Goal: Task Accomplishment & Management: Manage account settings

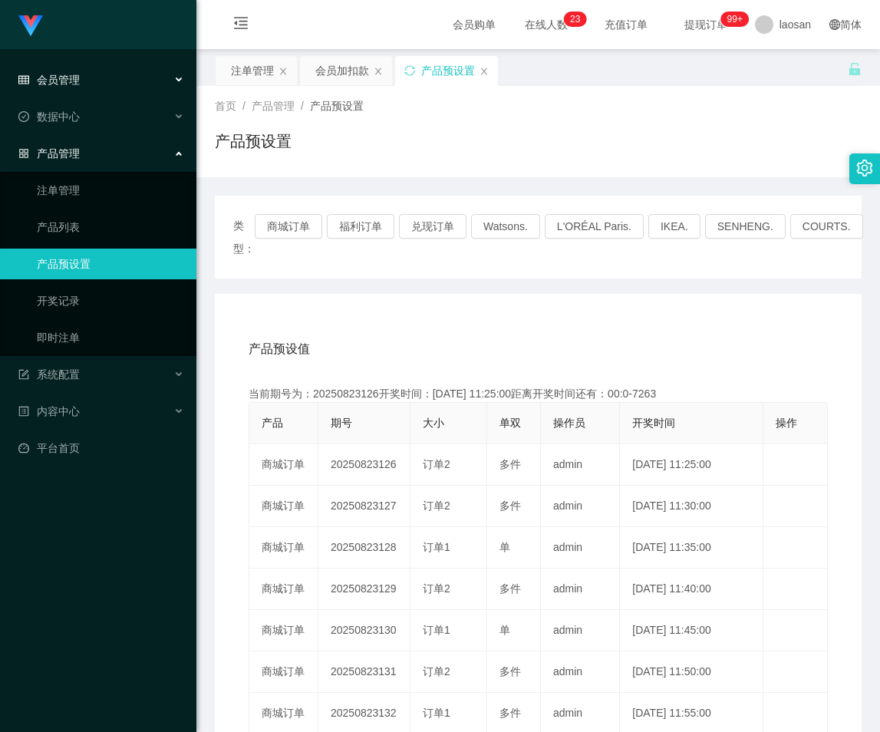
click at [74, 85] on span "会员管理" at bounding box center [48, 80] width 61 height 12
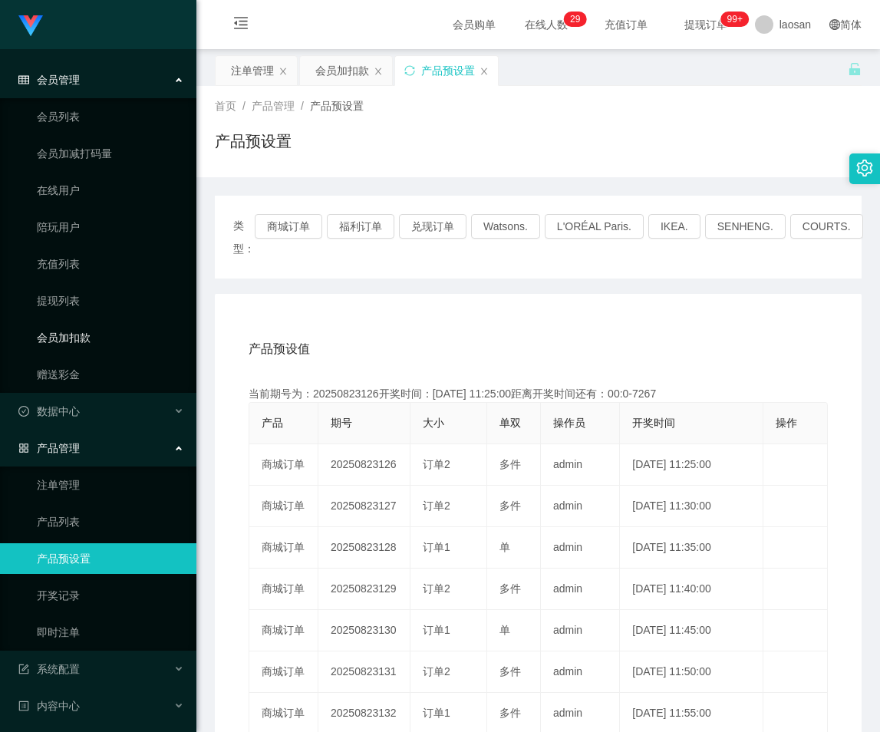
click at [77, 339] on link "会员加扣款" at bounding box center [110, 337] width 147 height 31
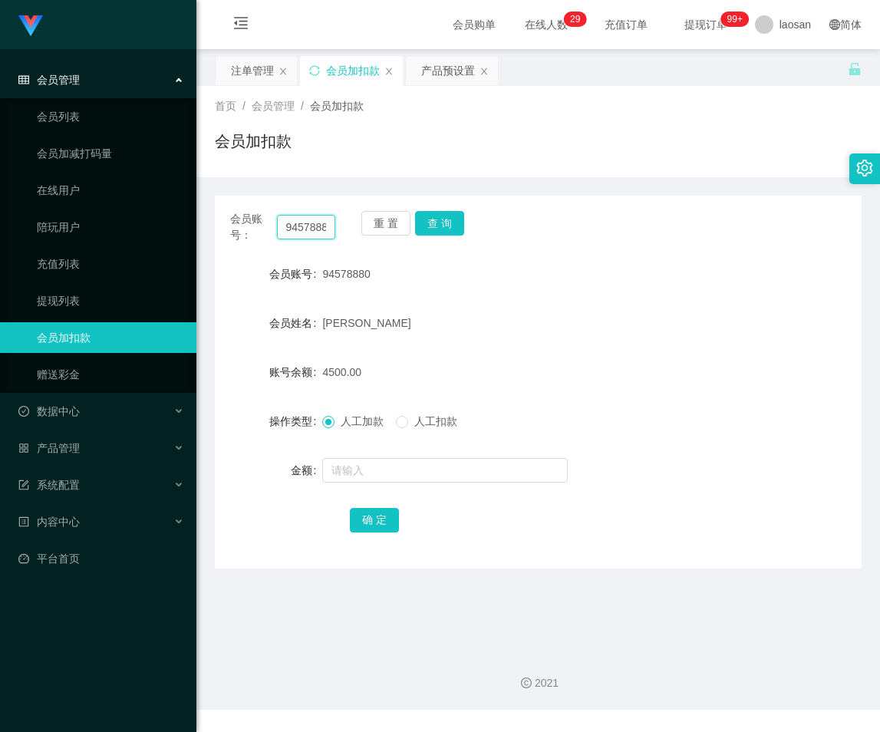
scroll to position [0, 7]
drag, startPoint x: 282, startPoint y: 224, endPoint x: 368, endPoint y: 239, distance: 87.3
click at [368, 239] on div "会员账号： 94578880 重 置 查 询" at bounding box center [538, 227] width 647 height 32
click at [312, 230] on input "text" at bounding box center [306, 227] width 59 height 25
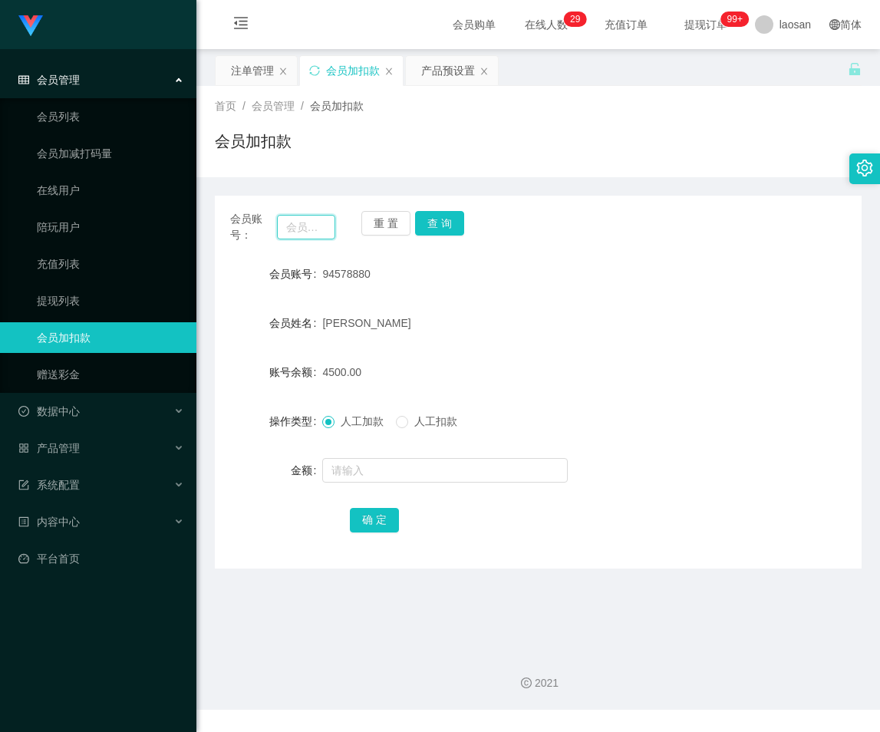
click at [312, 226] on input "text" at bounding box center [306, 227] width 59 height 25
paste input "text"
drag, startPoint x: 320, startPoint y: 275, endPoint x: 385, endPoint y: 280, distance: 65.4
click at [385, 280] on div "会员账号 94578880" at bounding box center [538, 274] width 647 height 31
copy div "会员账号 94578880"
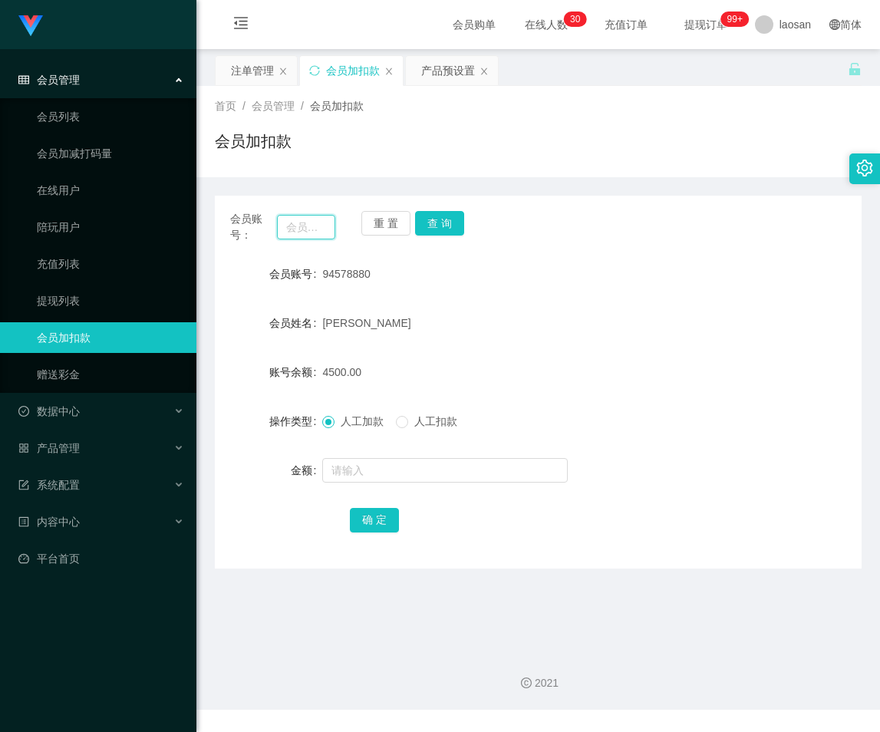
click at [306, 229] on input "text" at bounding box center [306, 227] width 59 height 25
click at [317, 229] on input "text" at bounding box center [306, 227] width 59 height 25
click at [320, 275] on label "会员账号" at bounding box center [296, 274] width 54 height 12
drag, startPoint x: 321, startPoint y: 275, endPoint x: 360, endPoint y: 279, distance: 39.3
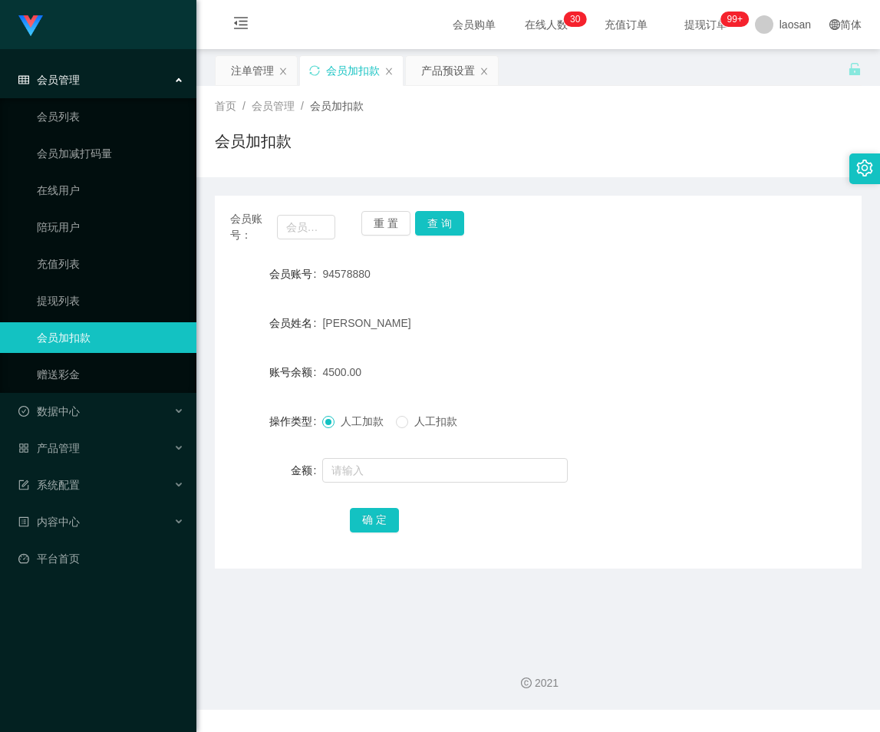
click at [372, 282] on div "94578880" at bounding box center [510, 274] width 377 height 31
copy span "94578880"
click at [305, 234] on input "text" at bounding box center [306, 227] width 59 height 25
paste input "9"
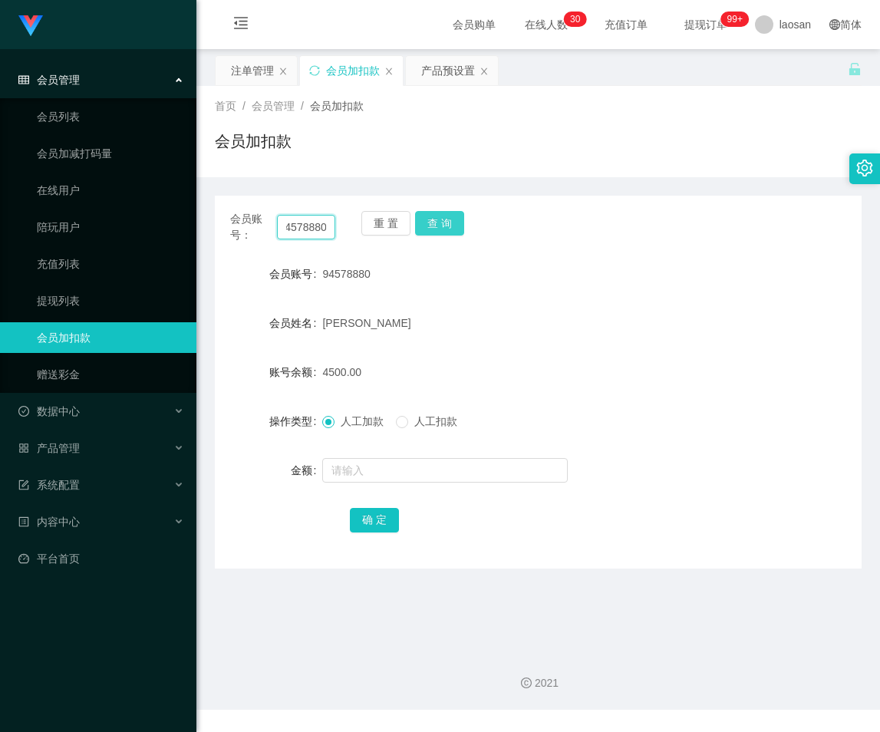
type input "94578880"
click at [441, 224] on button "查 询" at bounding box center [439, 223] width 49 height 25
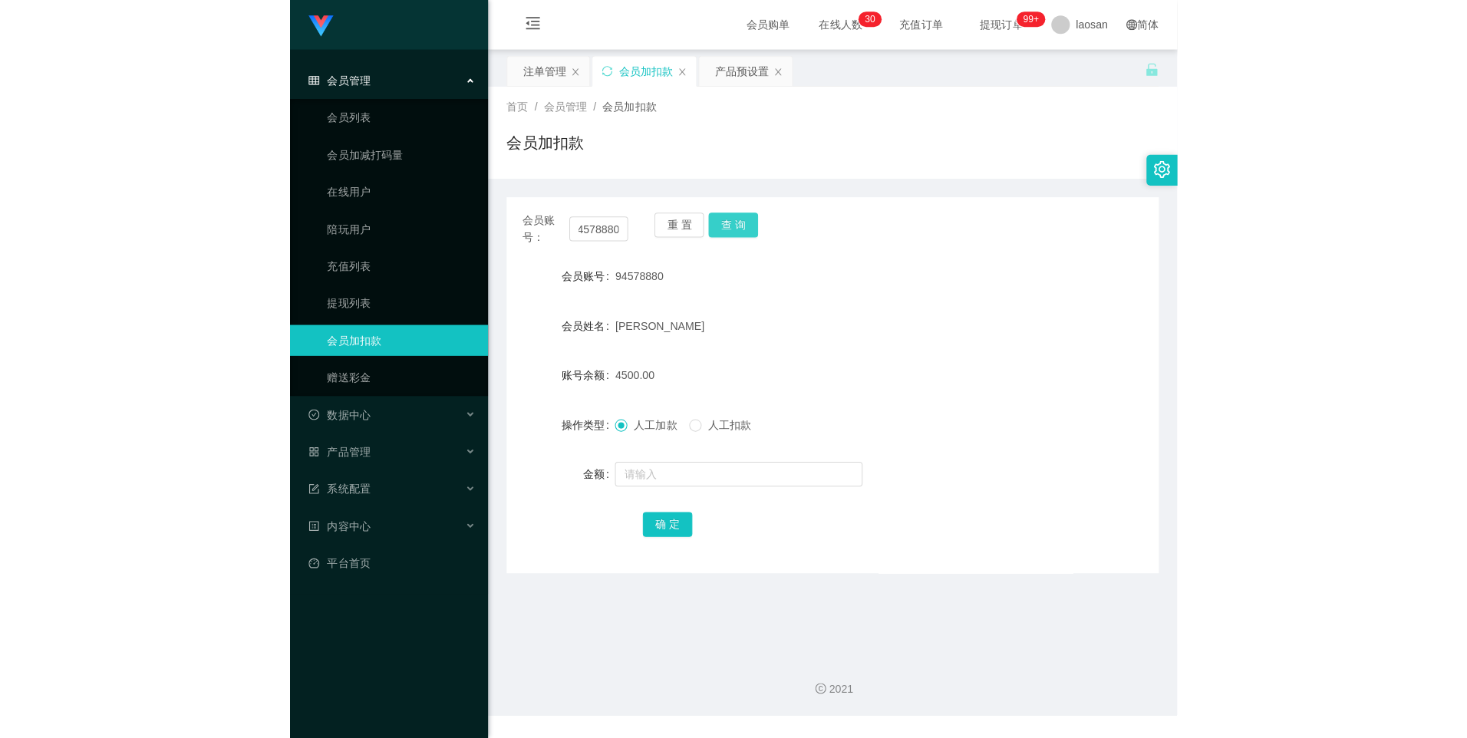
scroll to position [0, 0]
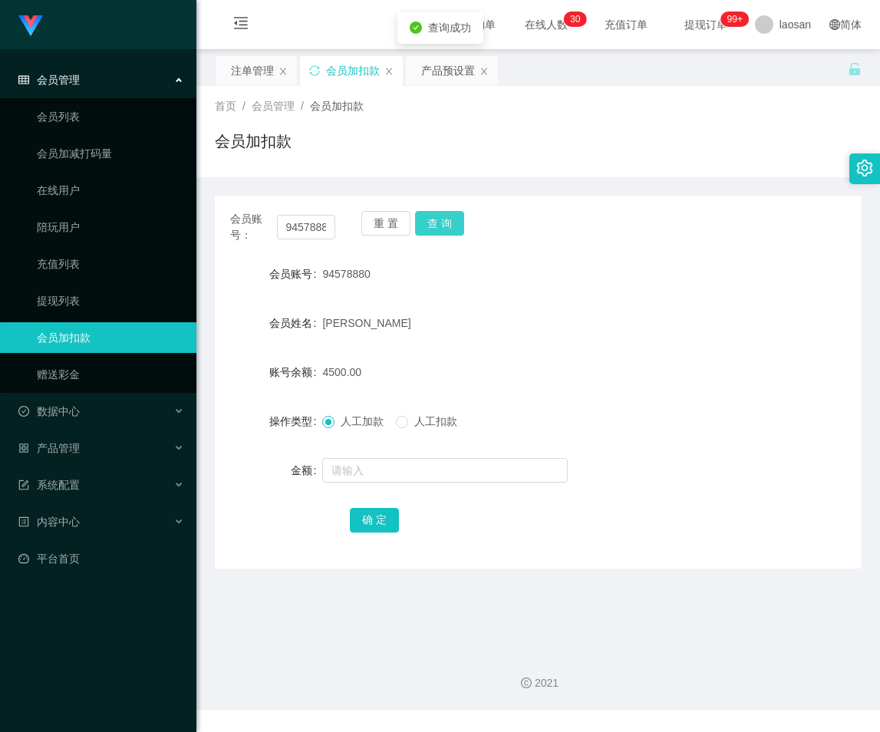
click at [441, 224] on button "查 询" at bounding box center [439, 223] width 49 height 25
click at [441, 224] on button "查 询" at bounding box center [448, 223] width 66 height 25
click at [441, 224] on button "查 询" at bounding box center [439, 223] width 49 height 25
click at [438, 228] on button "查 询" at bounding box center [439, 223] width 49 height 25
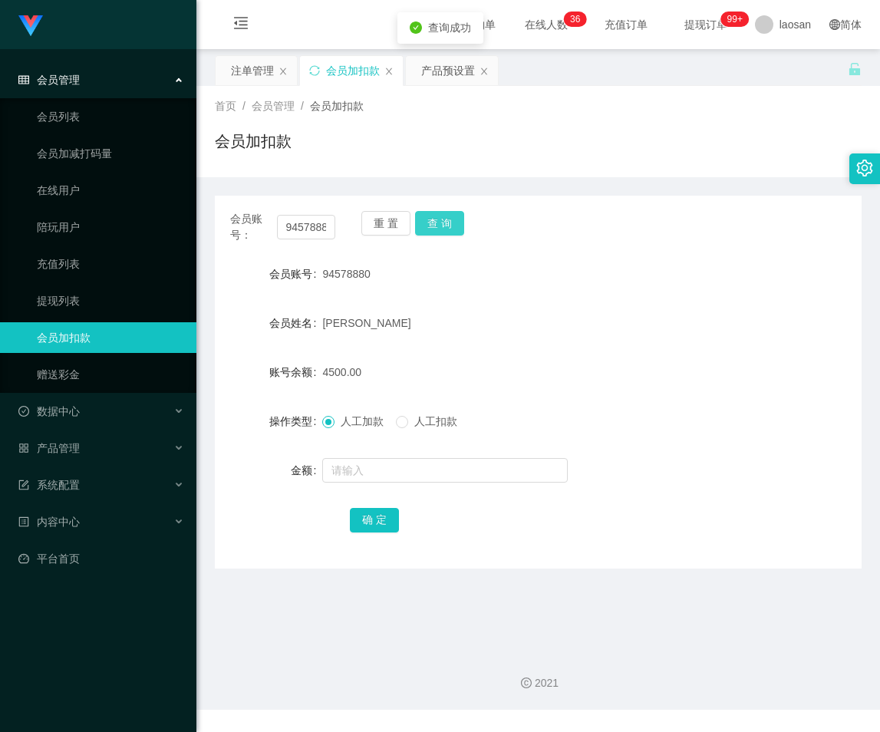
click at [438, 228] on button "查 询" at bounding box center [439, 223] width 49 height 25
click at [364, 479] on input "text" at bounding box center [444, 470] width 245 height 25
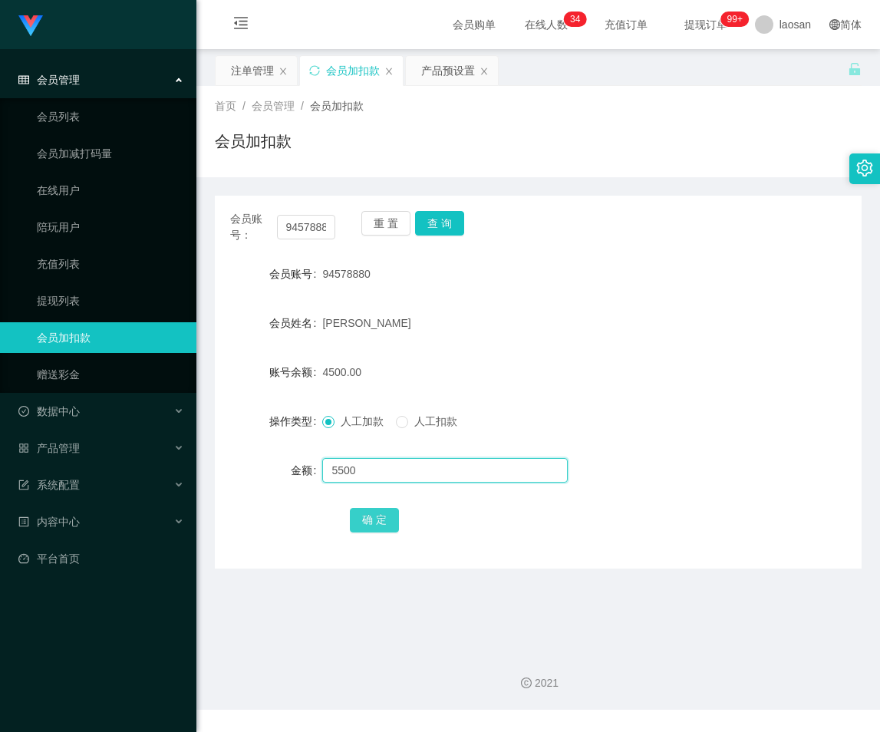
type input "5500"
click at [367, 522] on button "确 定" at bounding box center [374, 520] width 49 height 25
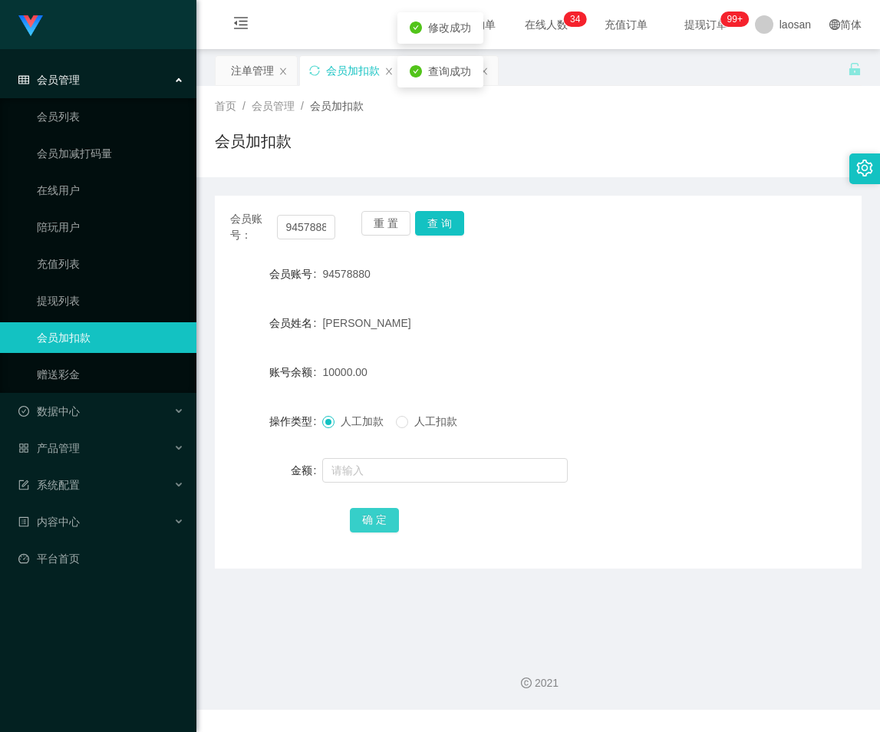
click at [367, 522] on button "确 定" at bounding box center [374, 520] width 49 height 25
click at [92, 85] on div "会员管理" at bounding box center [98, 79] width 196 height 31
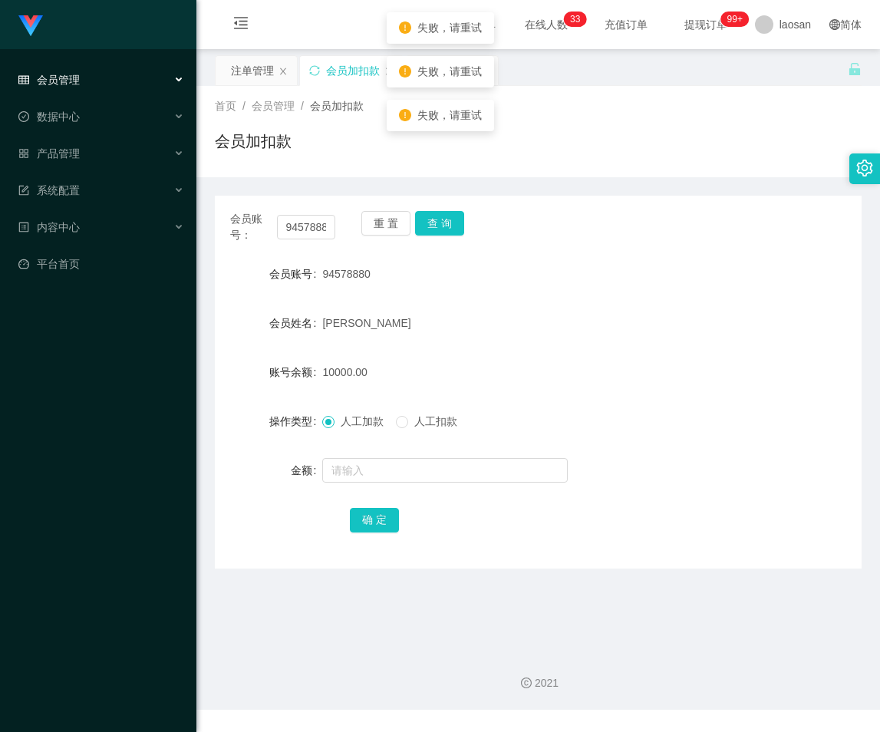
click at [91, 78] on div "会员管理" at bounding box center [98, 79] width 196 height 31
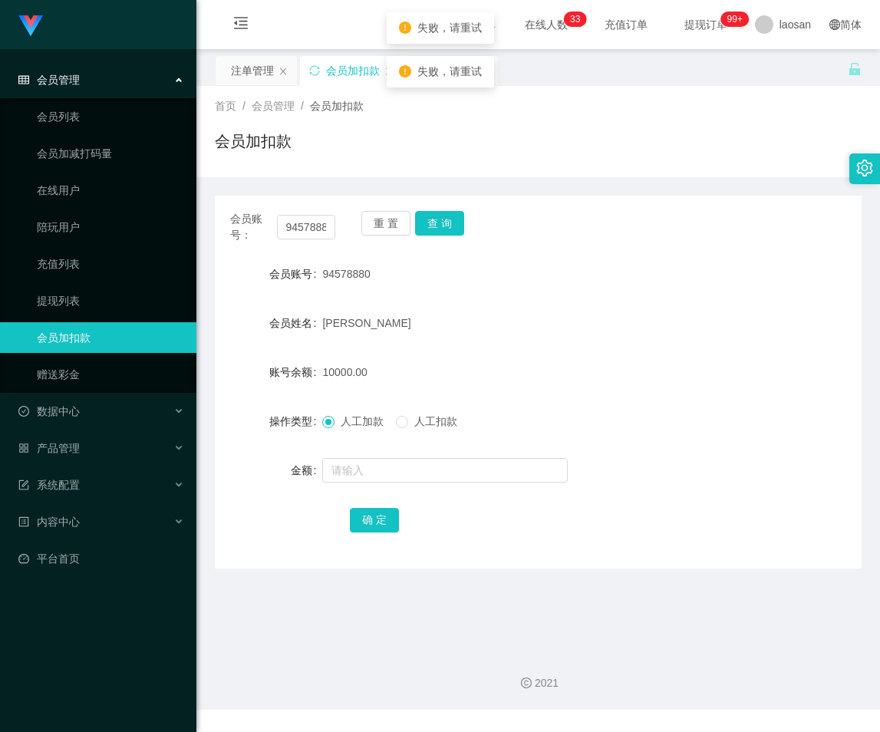
click at [91, 78] on div "会员管理" at bounding box center [98, 79] width 196 height 31
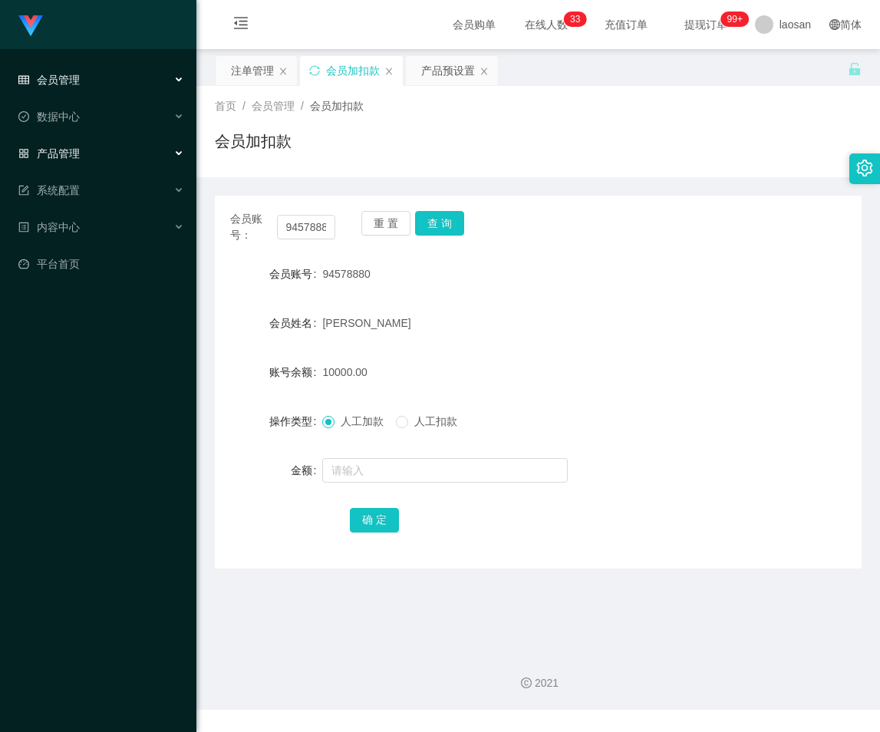
click at [85, 150] on div "产品管理" at bounding box center [98, 153] width 196 height 31
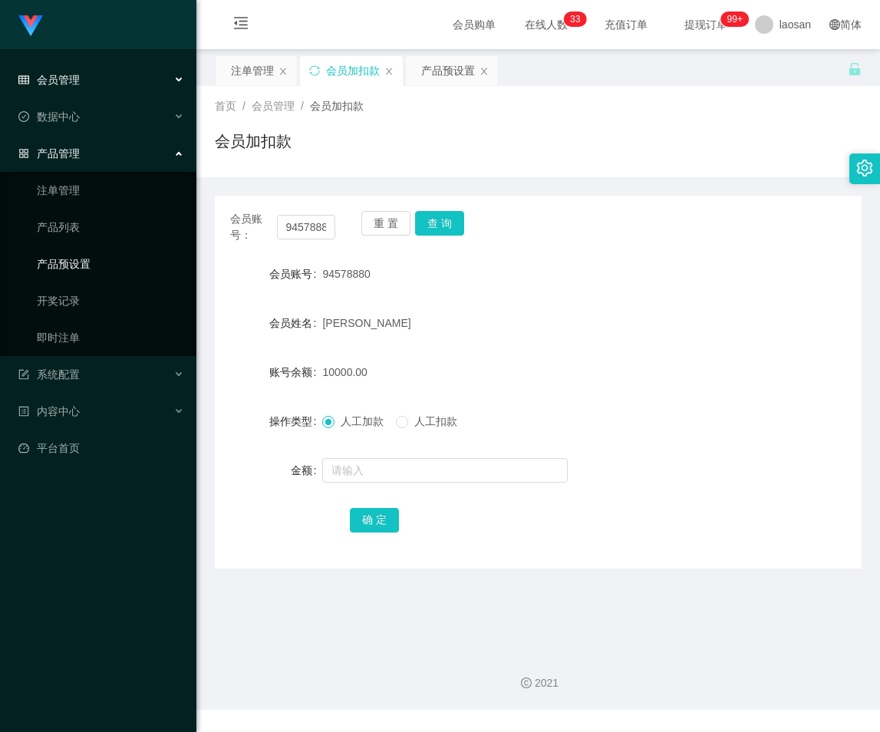
click at [100, 264] on link "产品预设置" at bounding box center [110, 264] width 147 height 31
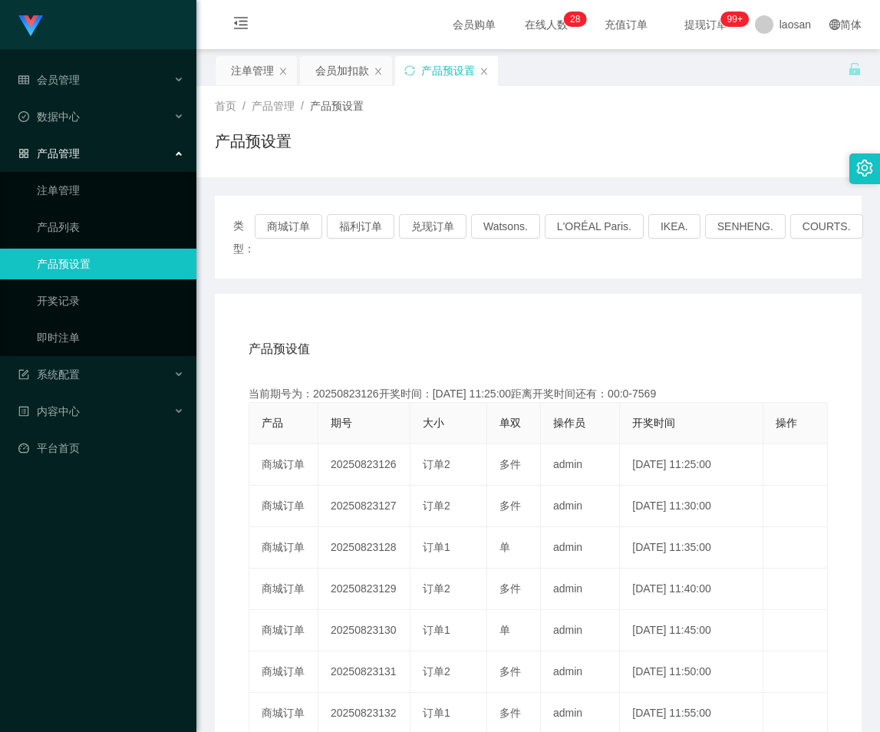
click at [89, 259] on link "产品预设置" at bounding box center [110, 264] width 147 height 31
click at [381, 231] on button "福利订单" at bounding box center [361, 226] width 68 height 25
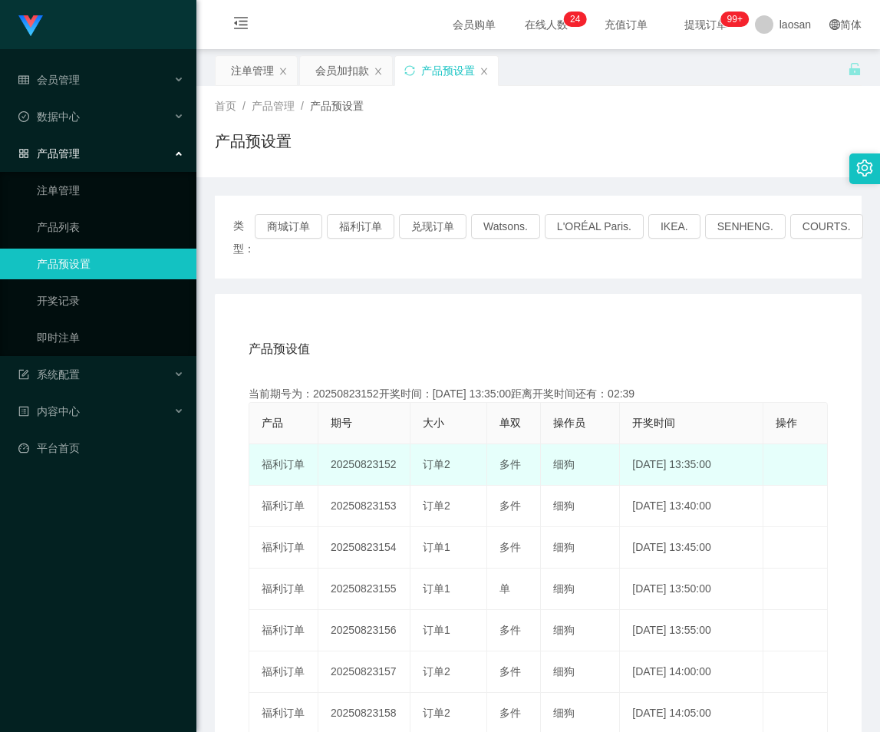
drag, startPoint x: 377, startPoint y: 465, endPoint x: 403, endPoint y: 469, distance: 26.5
click at [403, 469] on td "20250823152" at bounding box center [364, 464] width 92 height 41
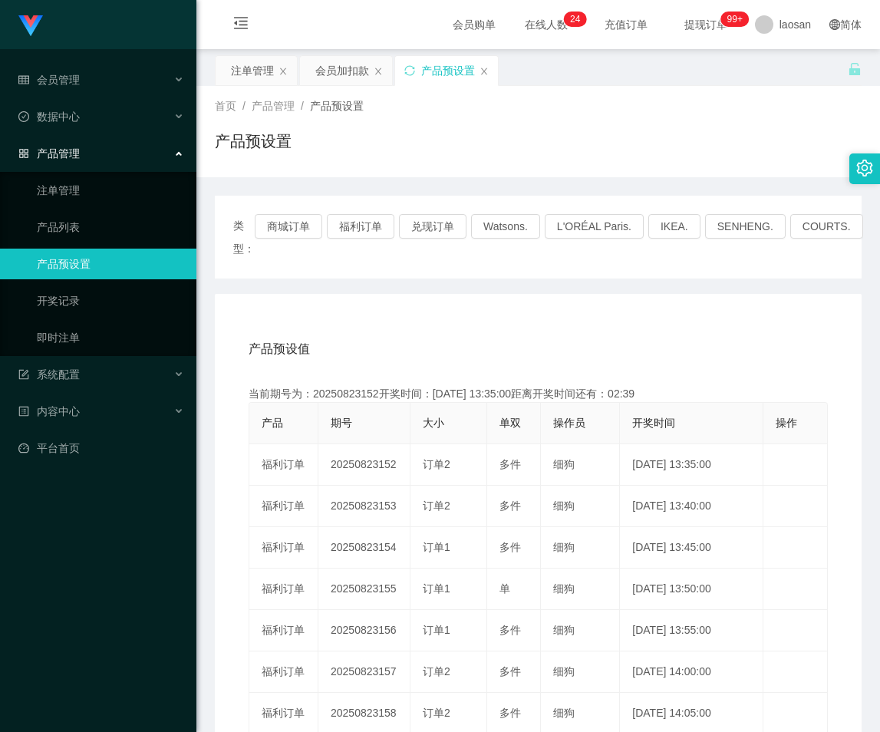
copy td "152"
click at [88, 189] on link "注单管理" at bounding box center [110, 190] width 147 height 31
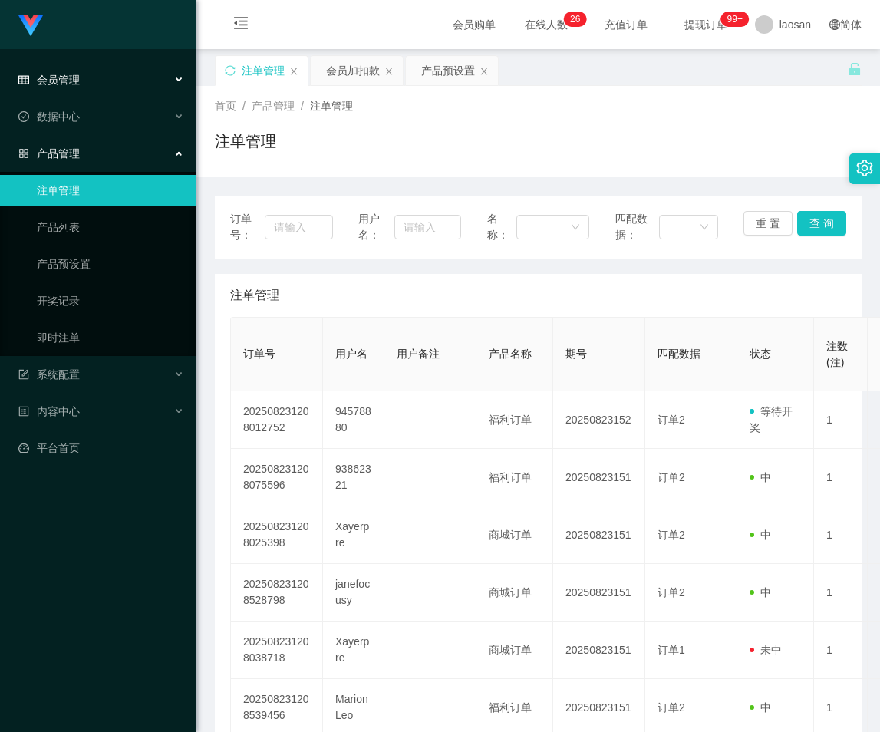
click at [76, 76] on span "会员管理" at bounding box center [48, 80] width 61 height 12
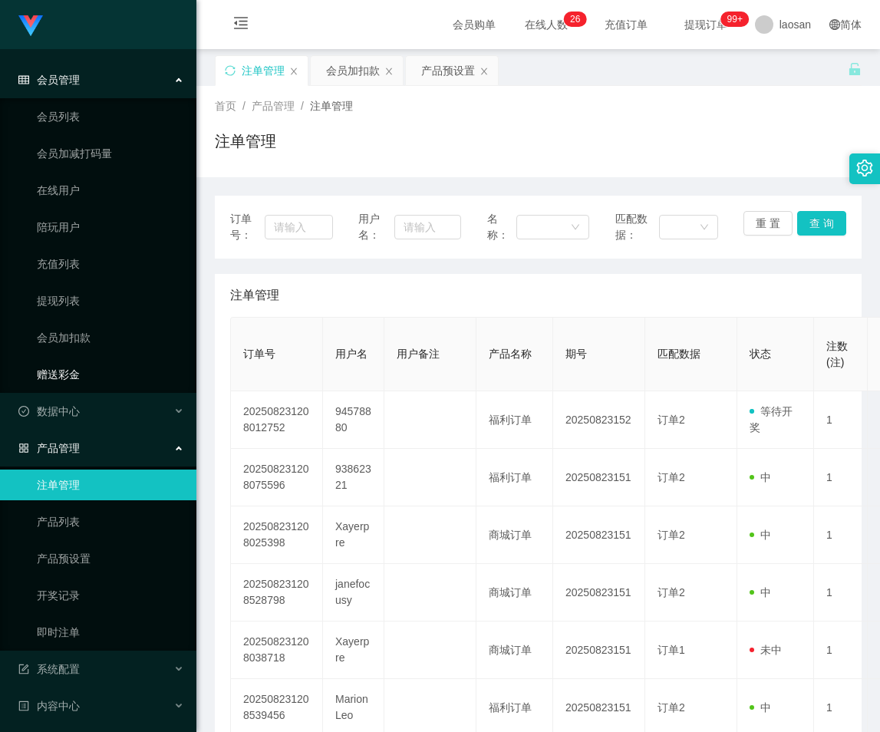
click at [86, 369] on link "赠送彩金" at bounding box center [110, 374] width 147 height 31
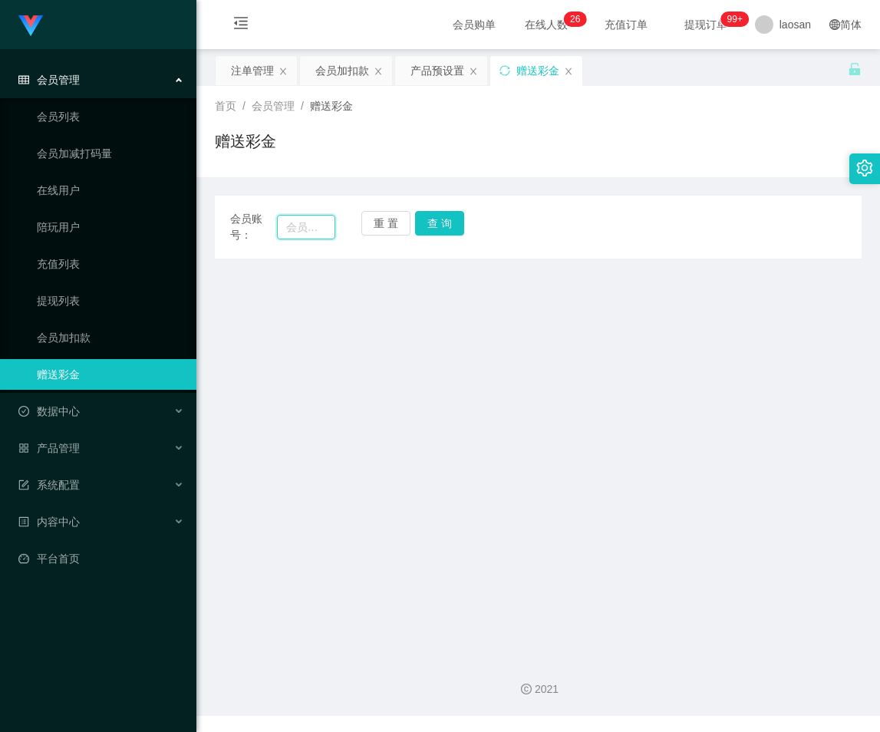
click at [295, 221] on input "text" at bounding box center [306, 227] width 59 height 25
click at [308, 225] on input "text" at bounding box center [306, 227] width 59 height 25
click at [306, 228] on input "text" at bounding box center [306, 227] width 59 height 25
click at [304, 232] on input "text" at bounding box center [306, 227] width 59 height 25
paste input "94578880"
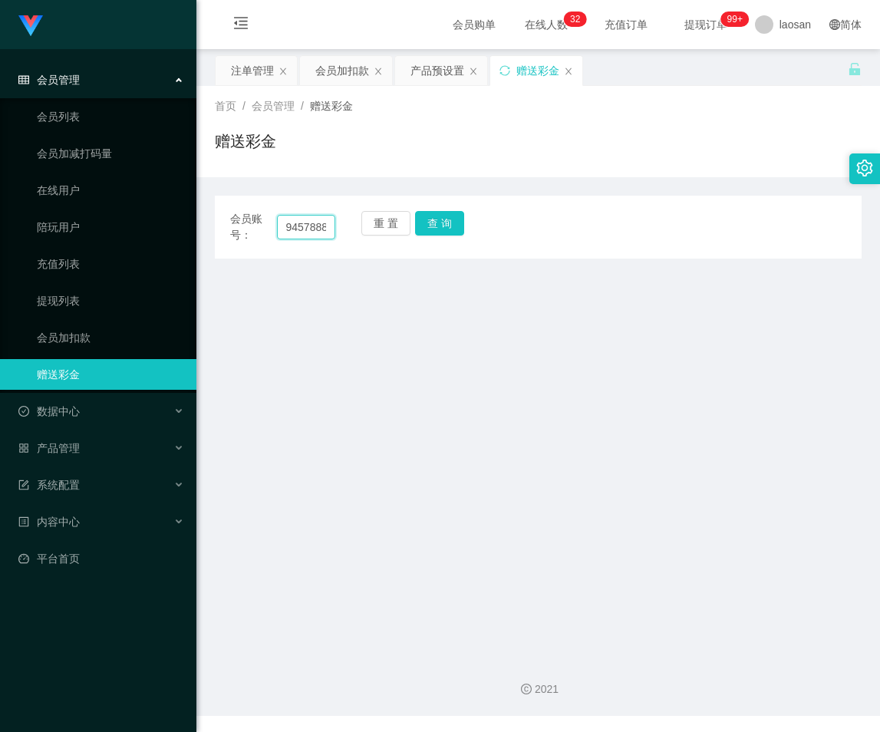
scroll to position [0, 7]
type input "94578880"
click at [456, 228] on button "查 询" at bounding box center [439, 223] width 49 height 25
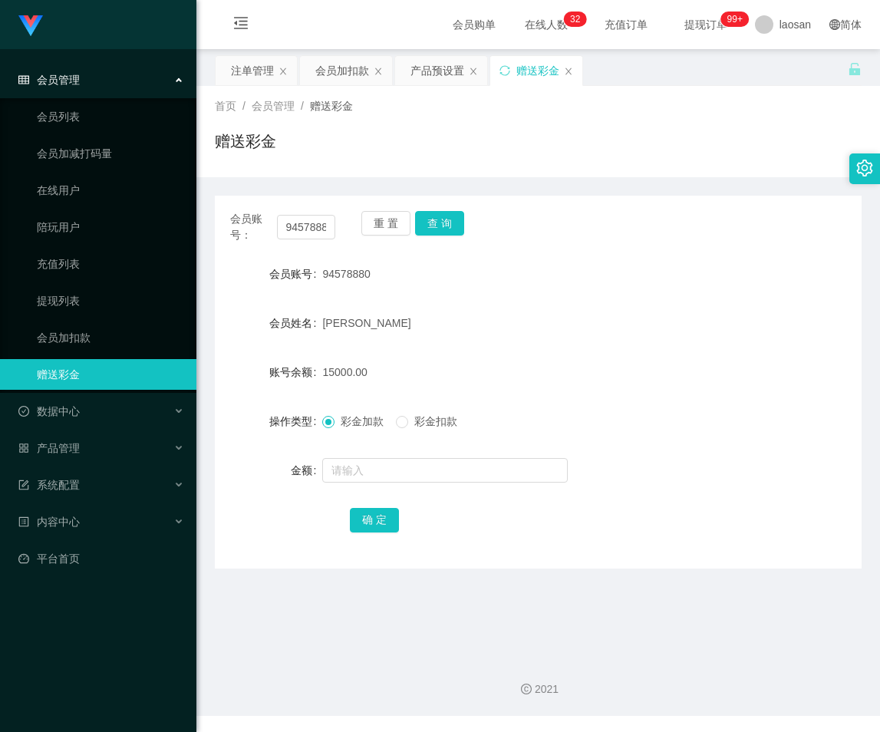
click at [70, 71] on div "会员管理" at bounding box center [98, 79] width 196 height 31
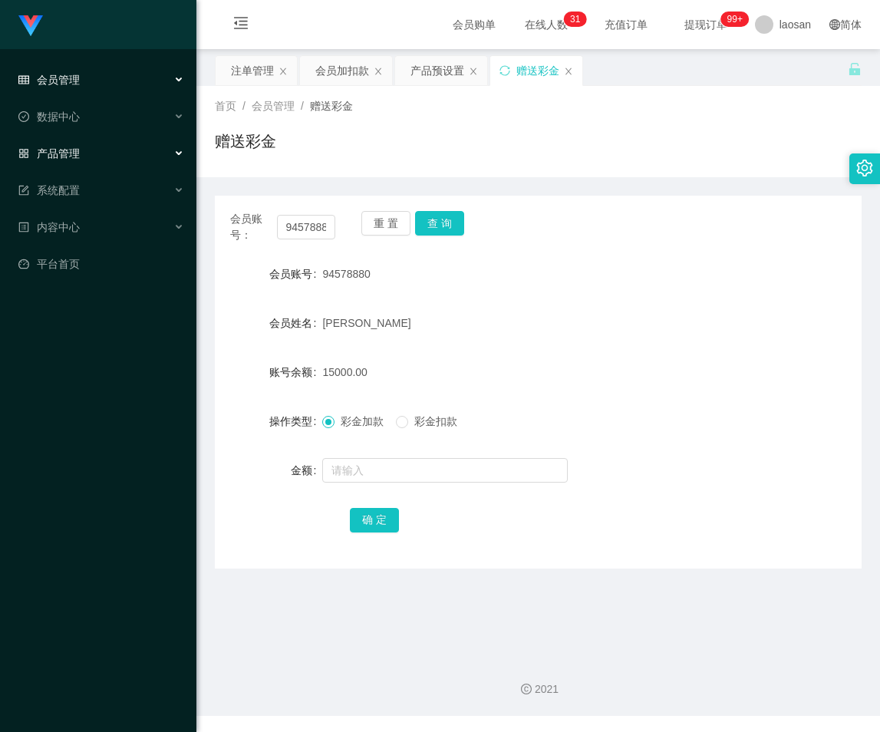
drag, startPoint x: 57, startPoint y: 154, endPoint x: 86, endPoint y: 163, distance: 30.3
click at [57, 154] on span "产品管理" at bounding box center [48, 153] width 61 height 12
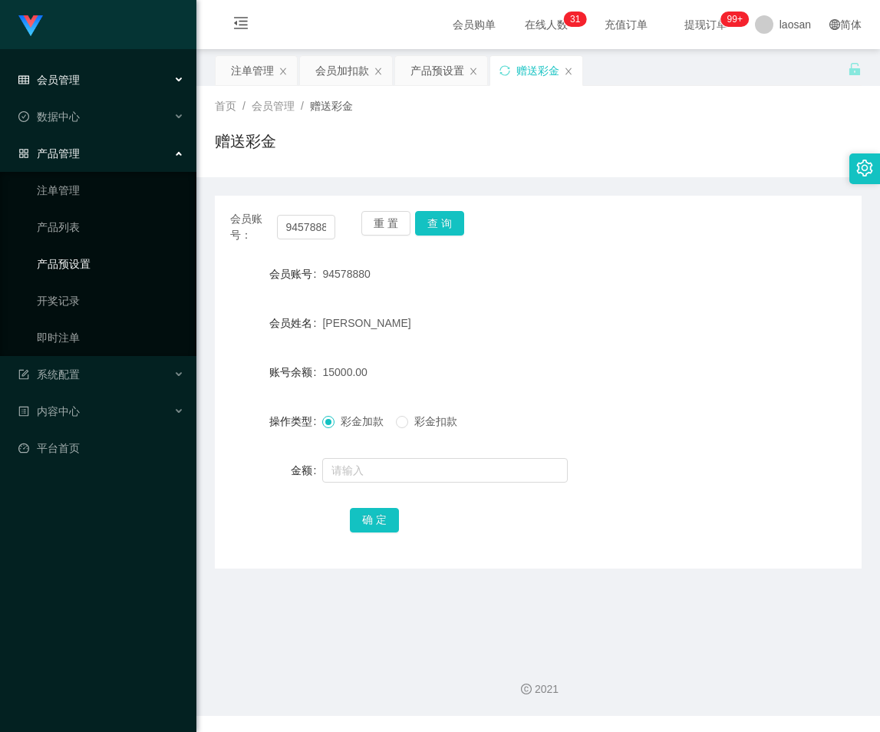
click at [84, 259] on link "产品预设置" at bounding box center [110, 264] width 147 height 31
